Goal: Information Seeking & Learning: Learn about a topic

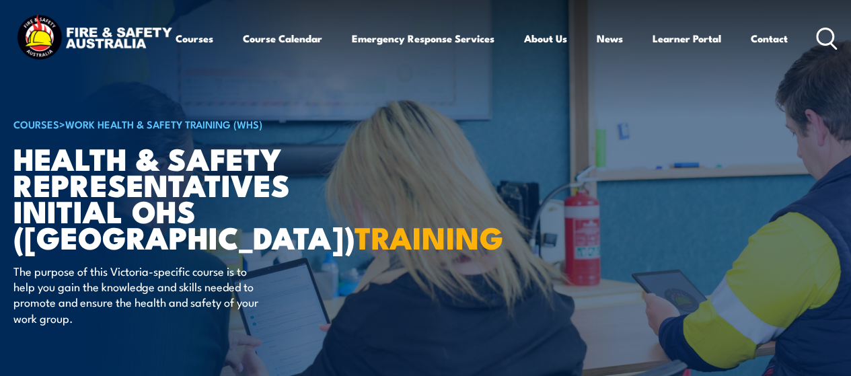
click at [817, 44] on circle at bounding box center [825, 36] width 16 height 16
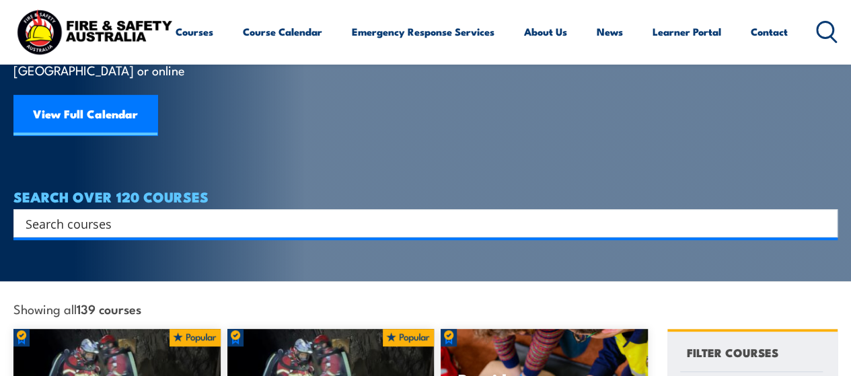
scroll to position [157, 0]
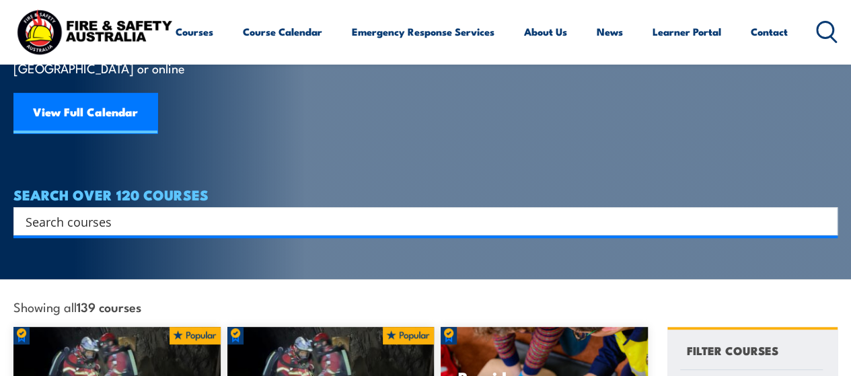
click at [295, 211] on input "Search input" at bounding box center [417, 221] width 782 height 20
type input "ohs"
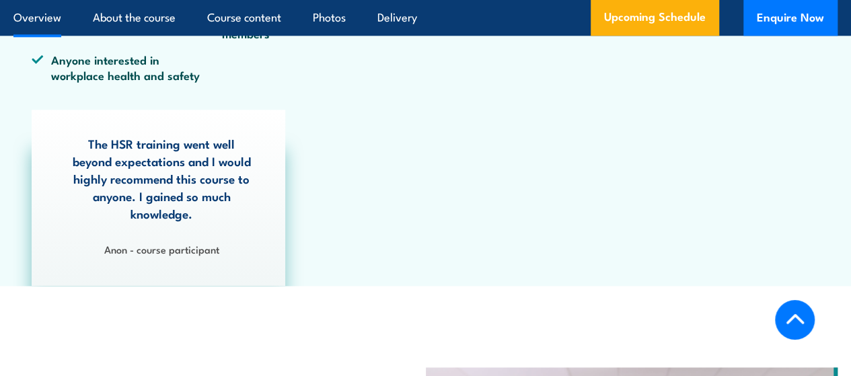
scroll to position [746, 0]
